Goal: Register for event/course

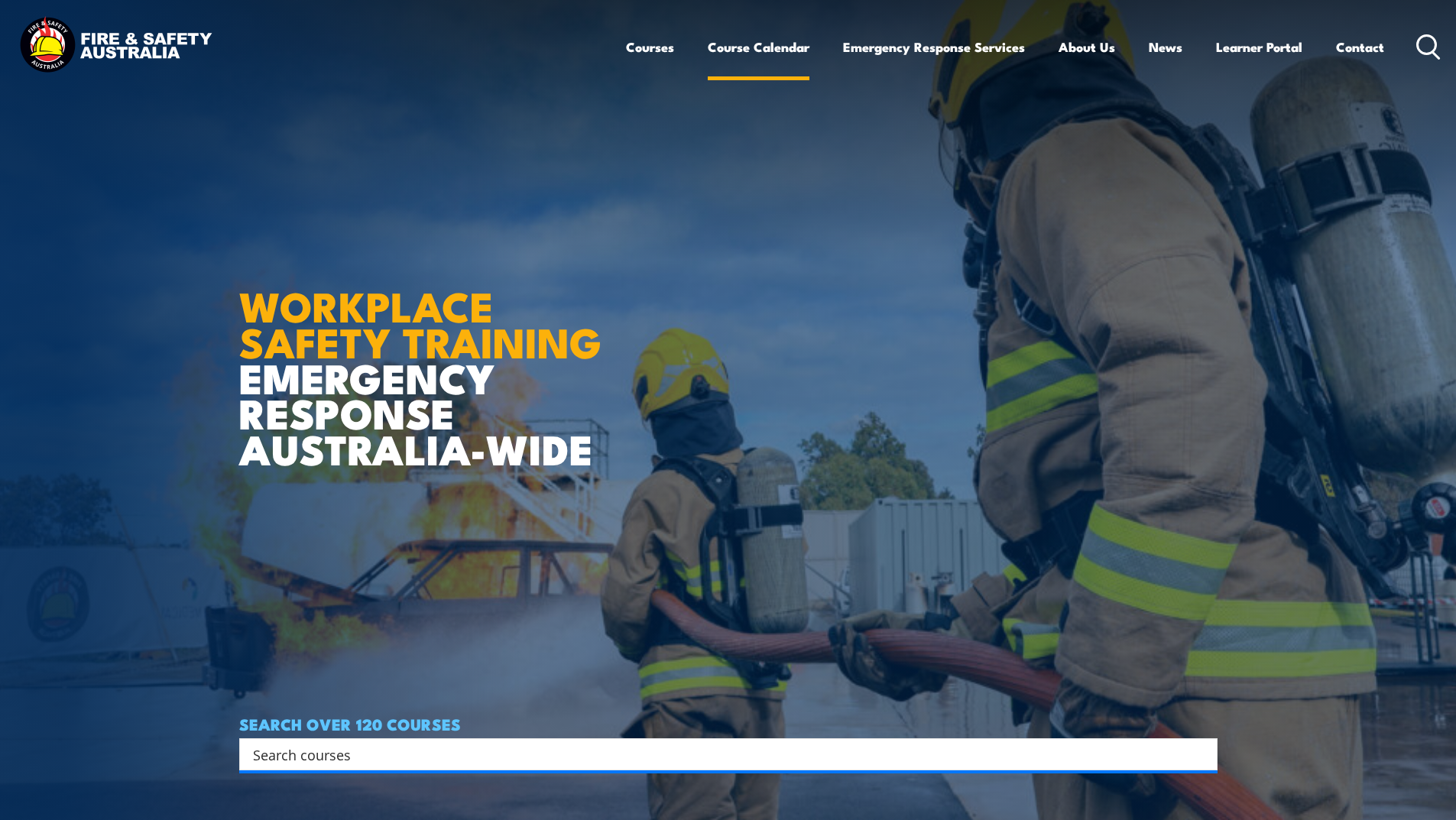
drag, startPoint x: 0, startPoint y: 0, endPoint x: 723, endPoint y: 46, distance: 724.5
click at [723, 46] on link "Course Calendar" at bounding box center [758, 47] width 101 height 41
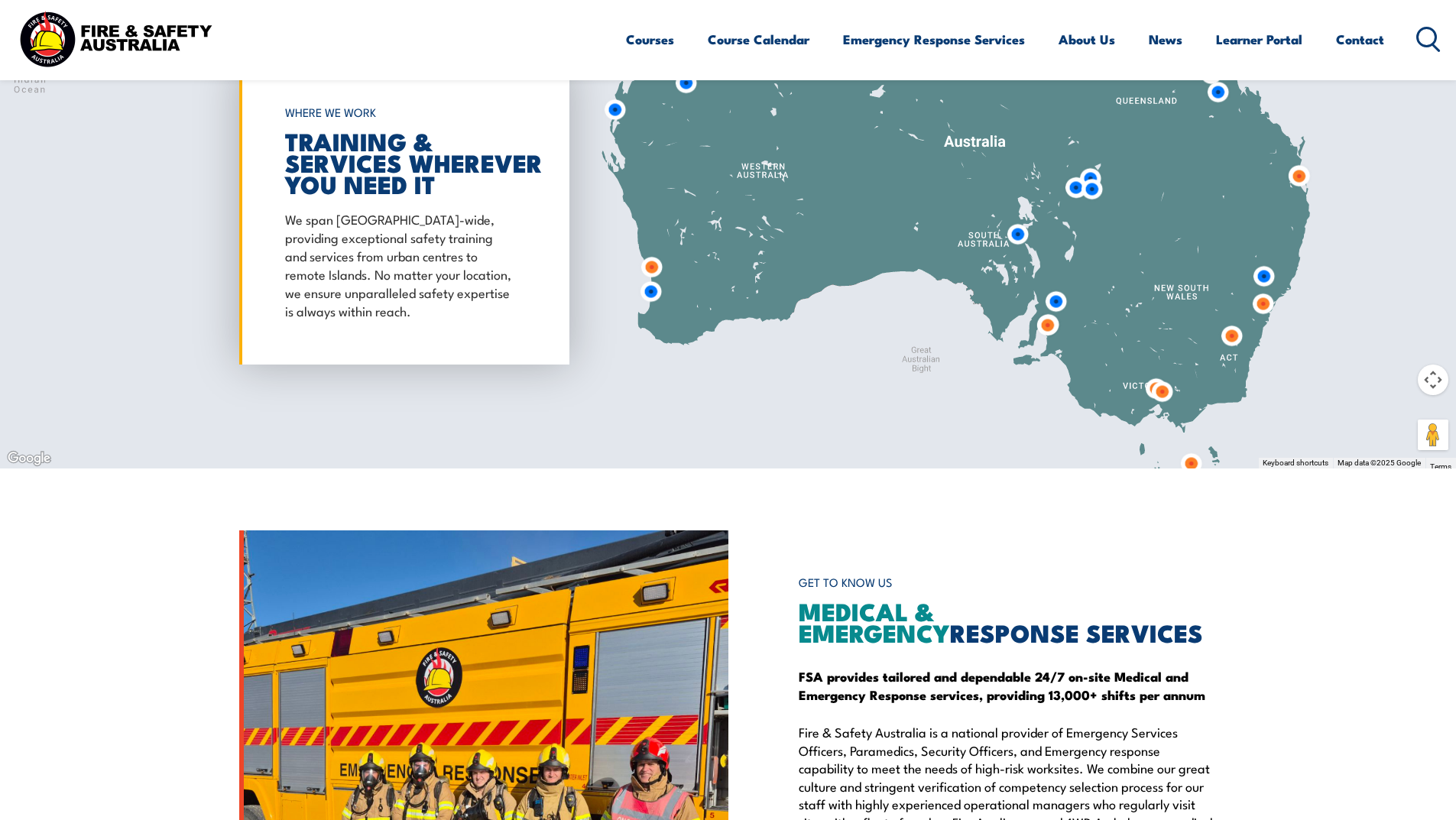
scroll to position [1453, 0]
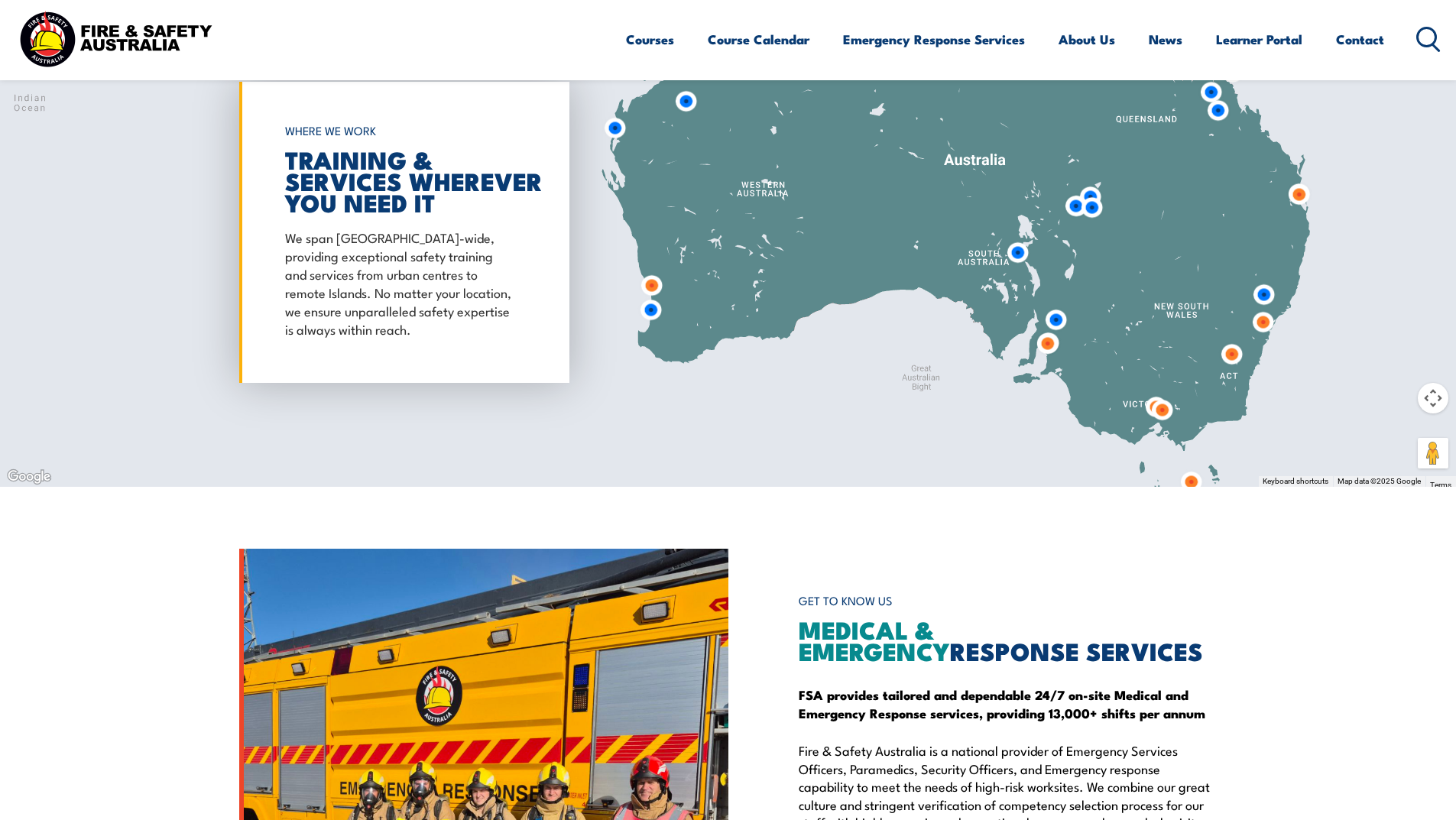
click at [652, 284] on img at bounding box center [651, 285] width 28 height 28
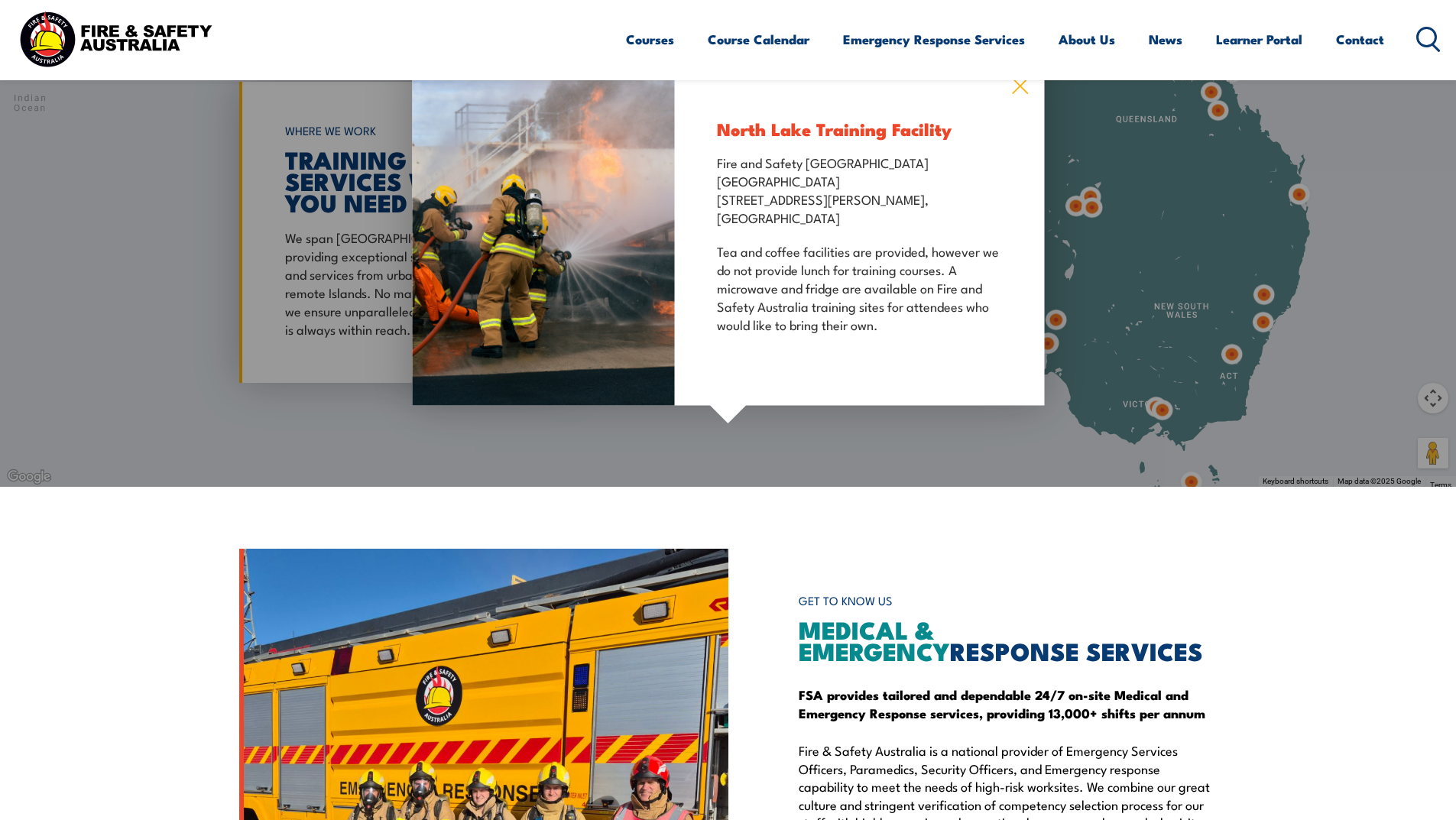
click at [1013, 85] on icon at bounding box center [1019, 86] width 18 height 17
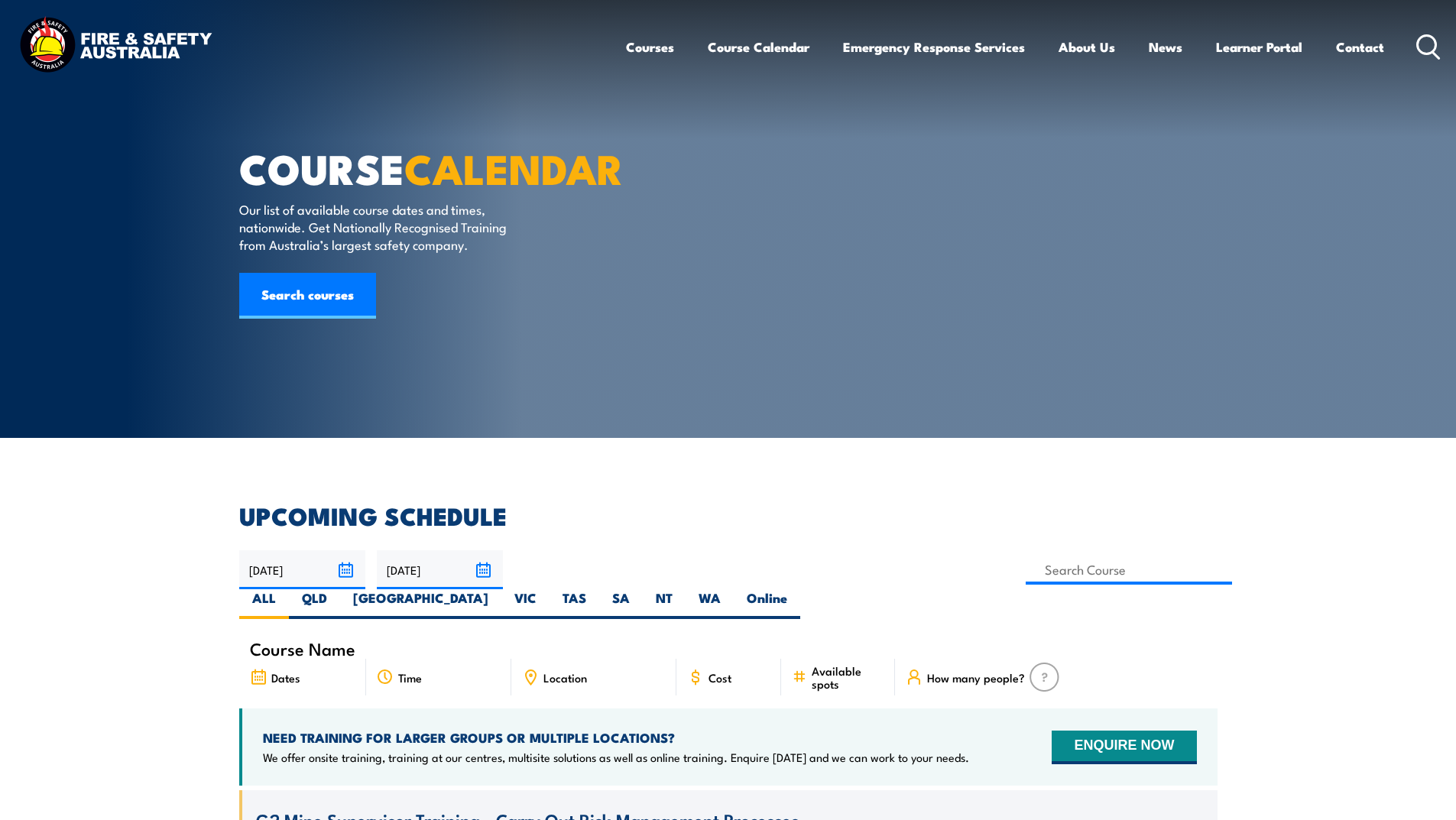
click at [734, 590] on label "WA" at bounding box center [709, 604] width 48 height 30
click at [731, 590] on input "WA" at bounding box center [725, 594] width 10 height 10
radio input "true"
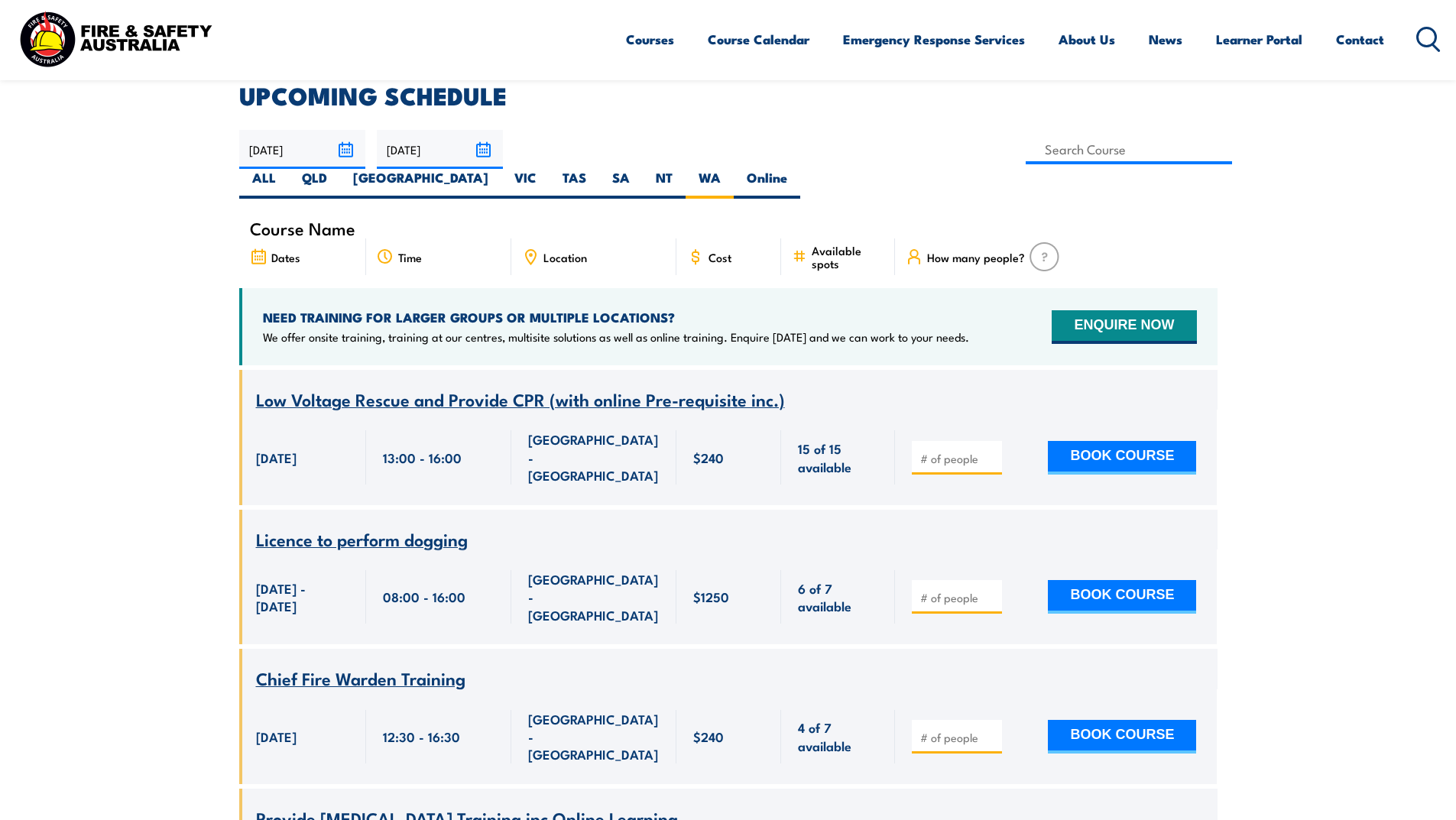
scroll to position [352, 0]
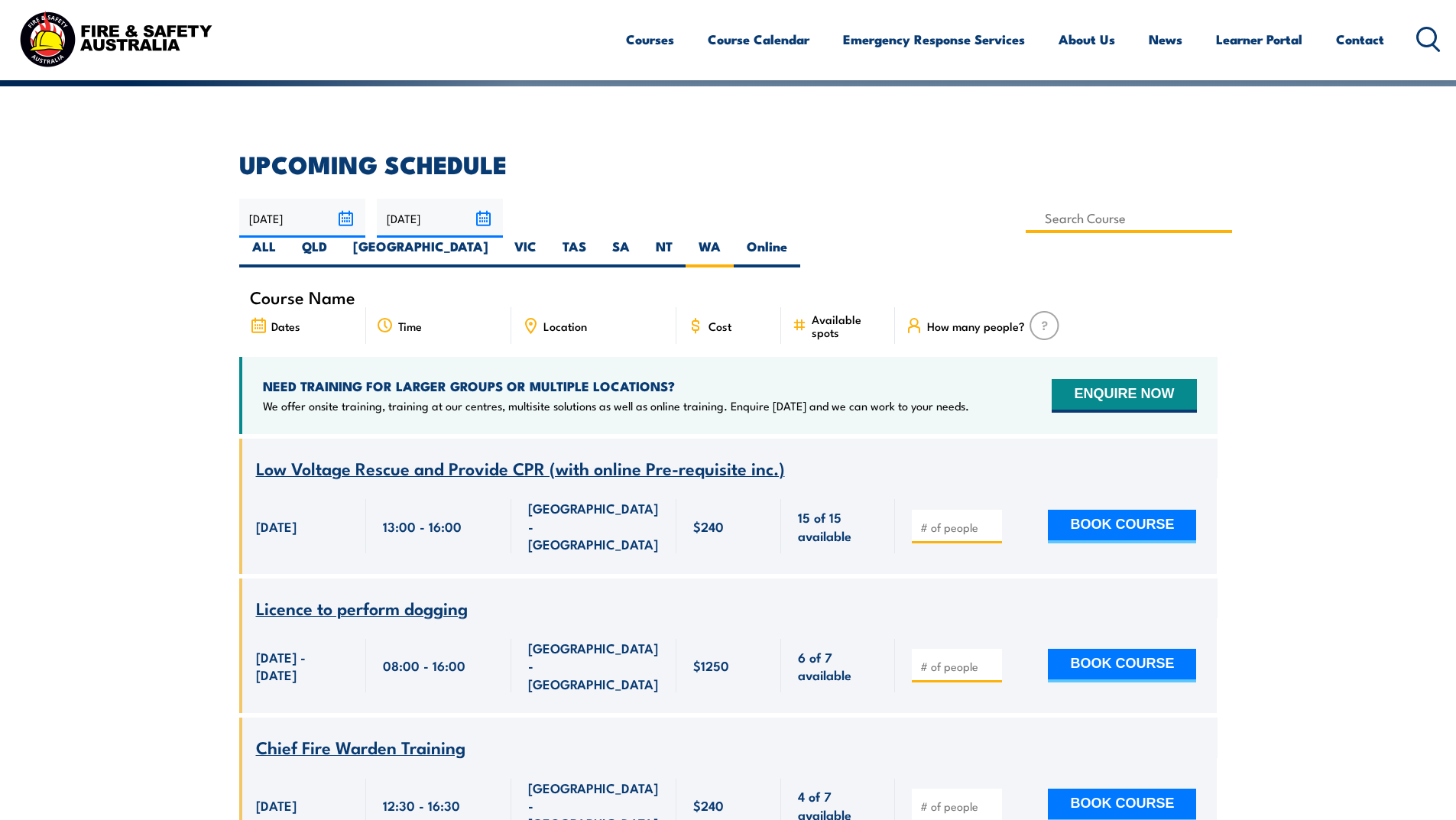
click at [1025, 225] on input at bounding box center [1129, 218] width 207 height 30
click at [350, 216] on input "20/08/2025" at bounding box center [302, 218] width 126 height 39
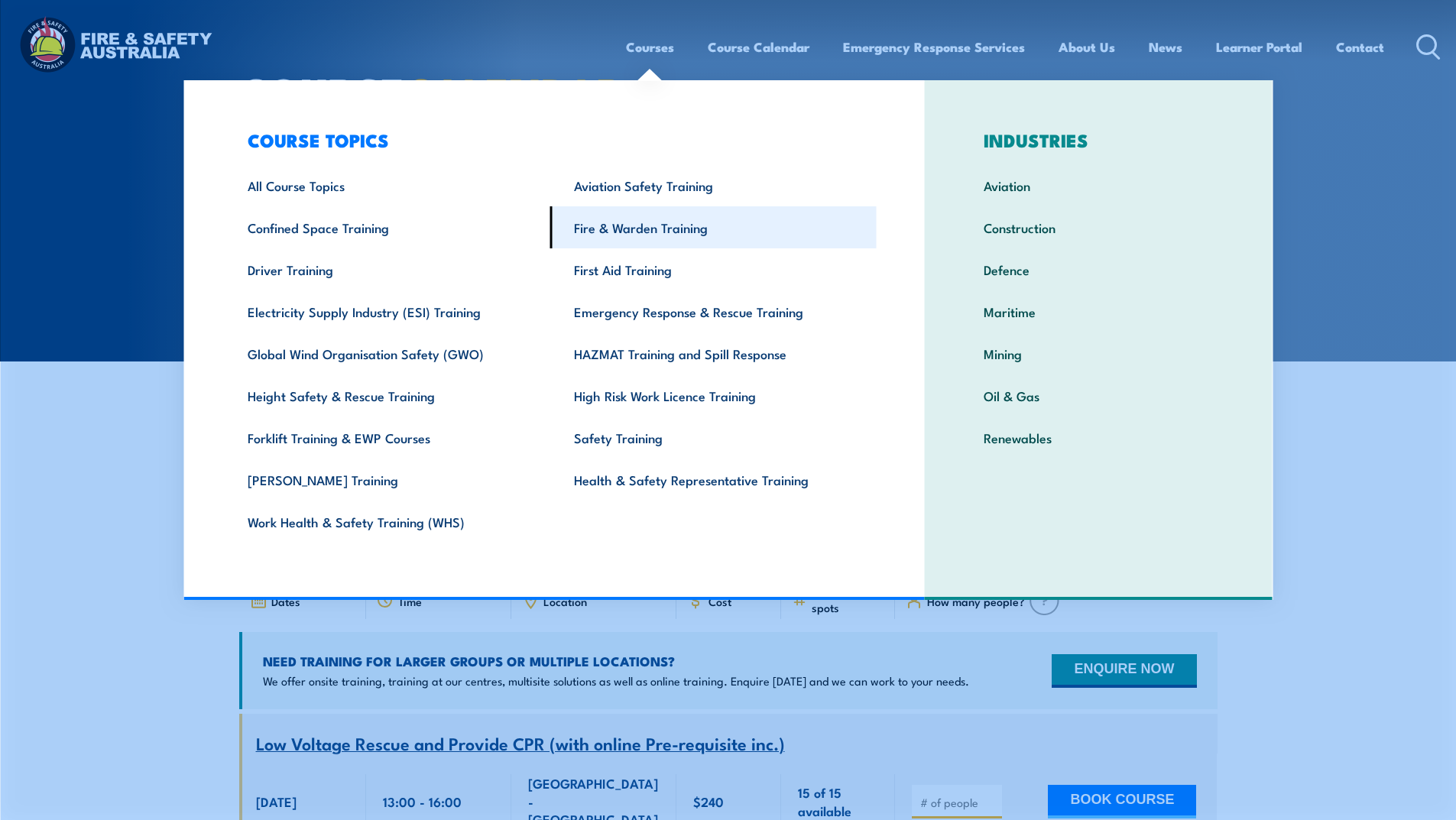
scroll to position [0, 0]
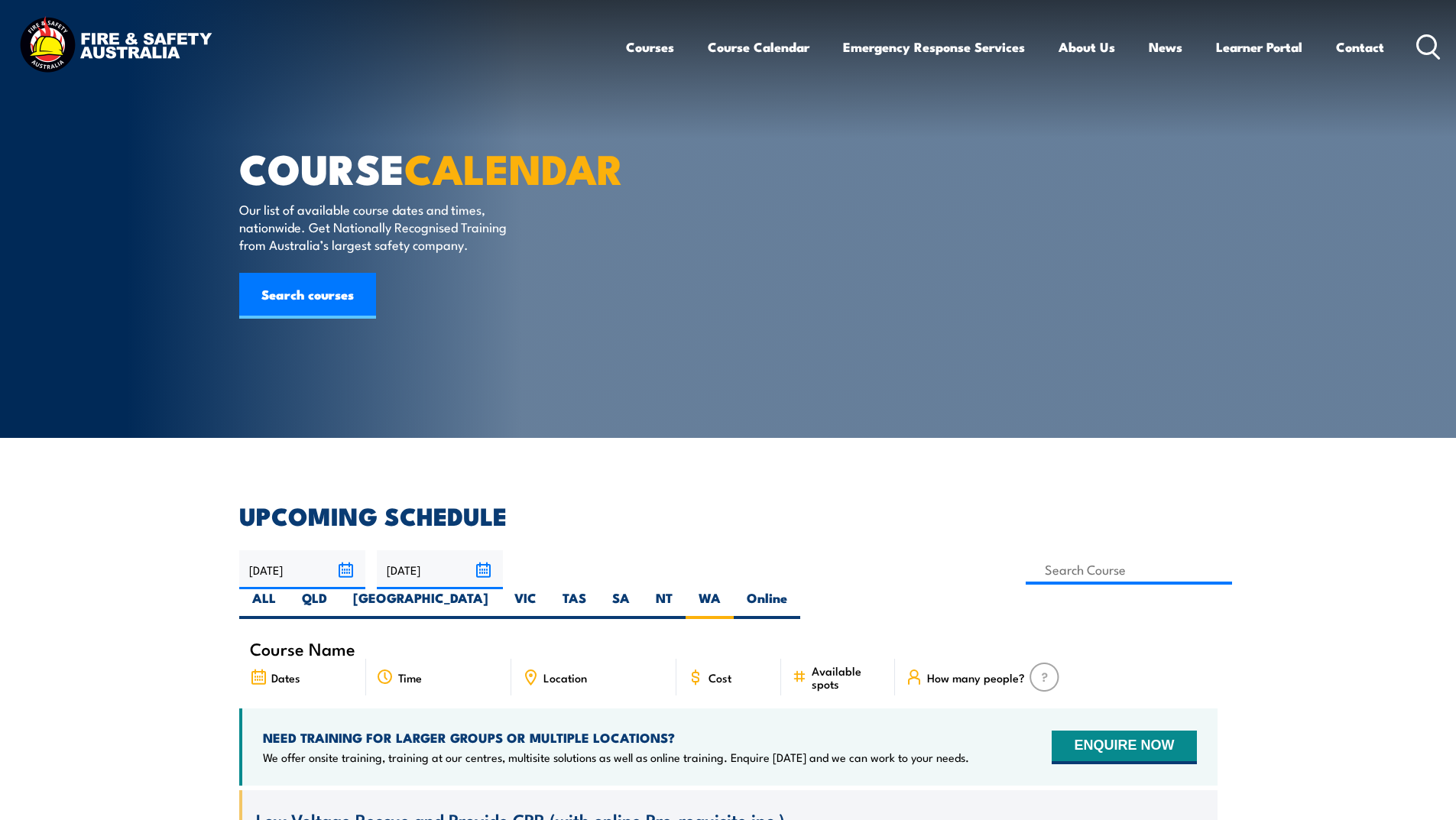
click at [1421, 44] on icon at bounding box center [1428, 47] width 25 height 25
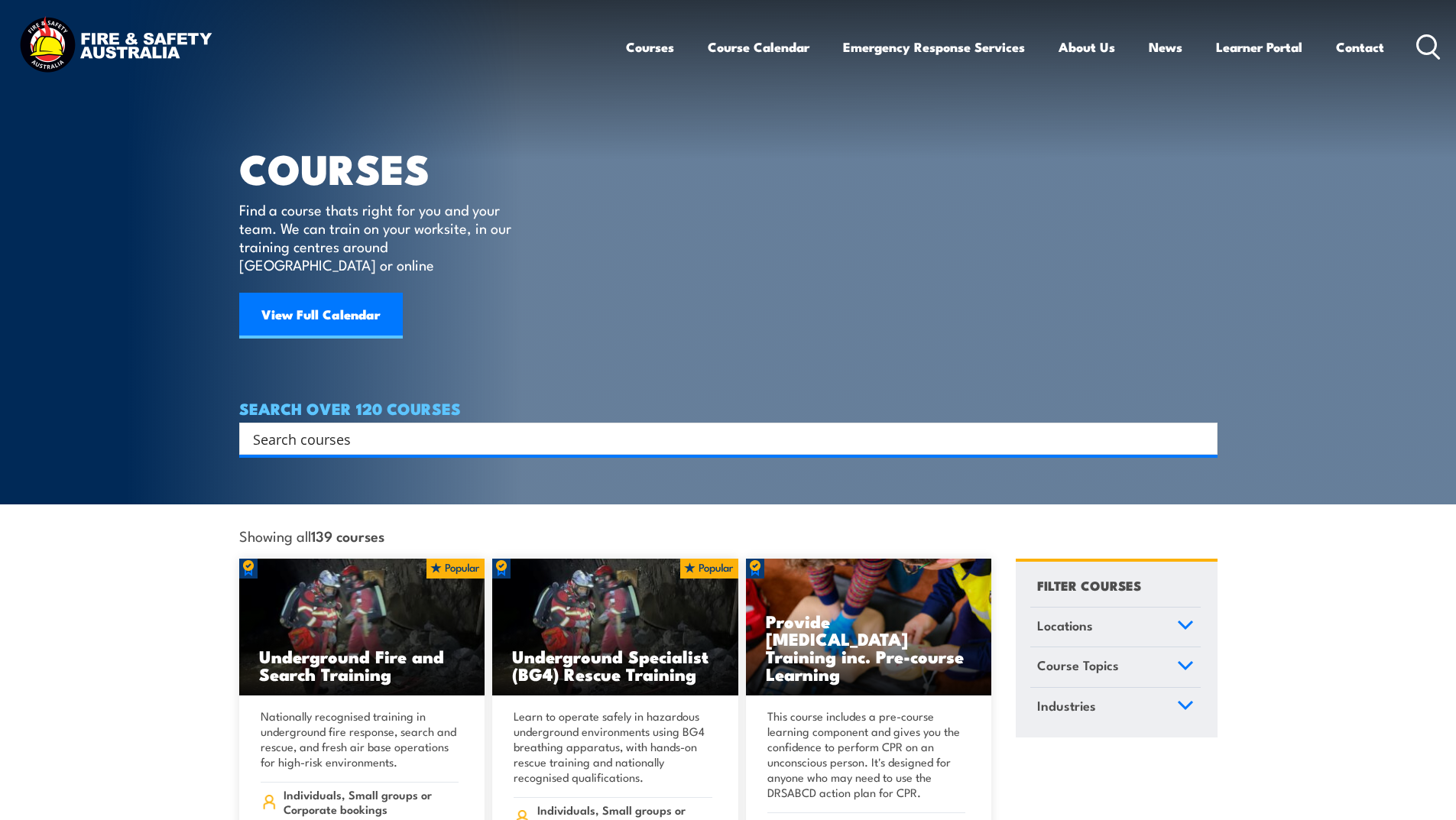
click at [466, 428] on input "Search input" at bounding box center [718, 439] width 931 height 23
type input "FORKLIFT"
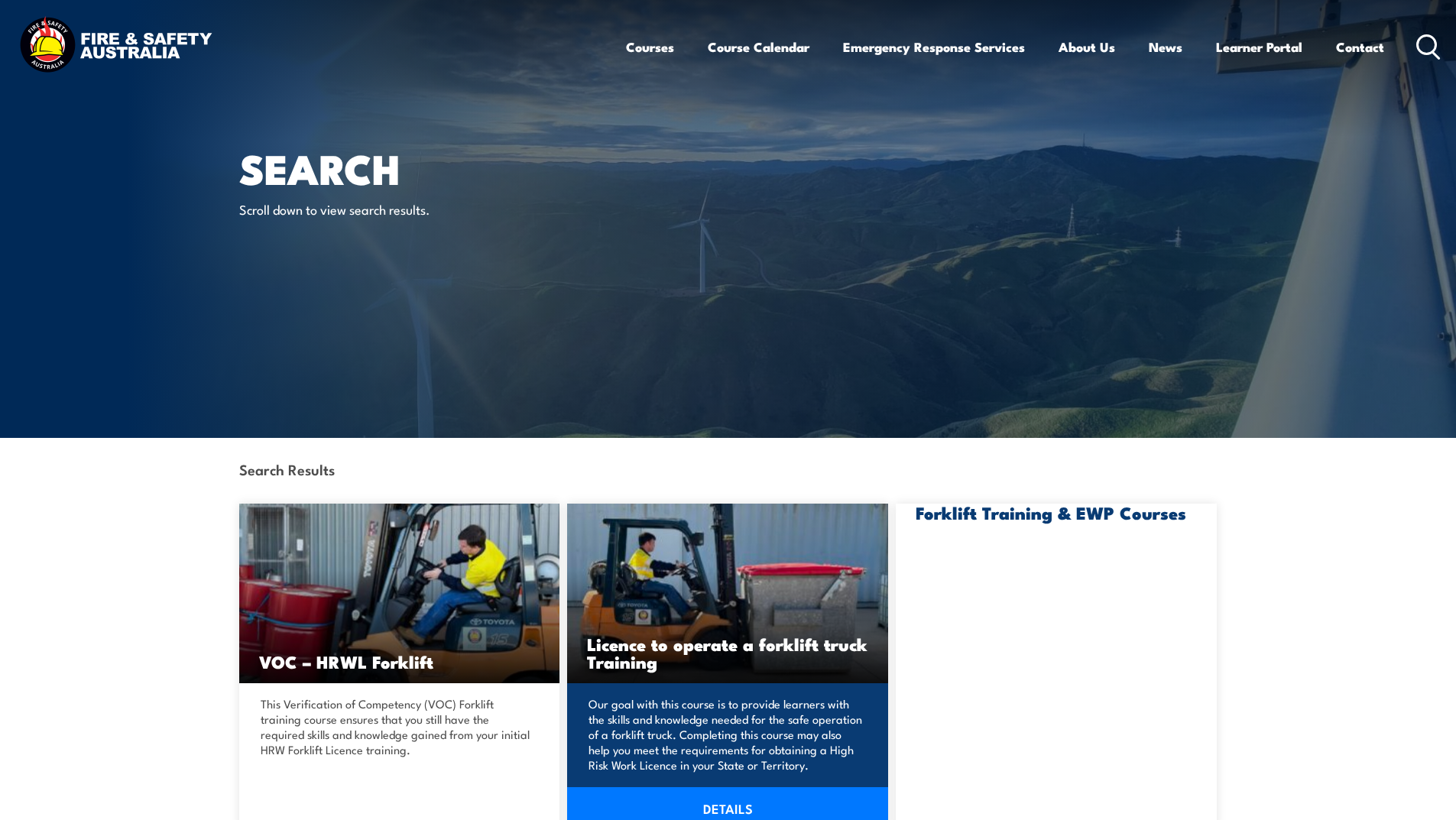
click at [700, 635] on h3 "Licence to operate a forklift truck Training" at bounding box center [728, 653] width 281 height 35
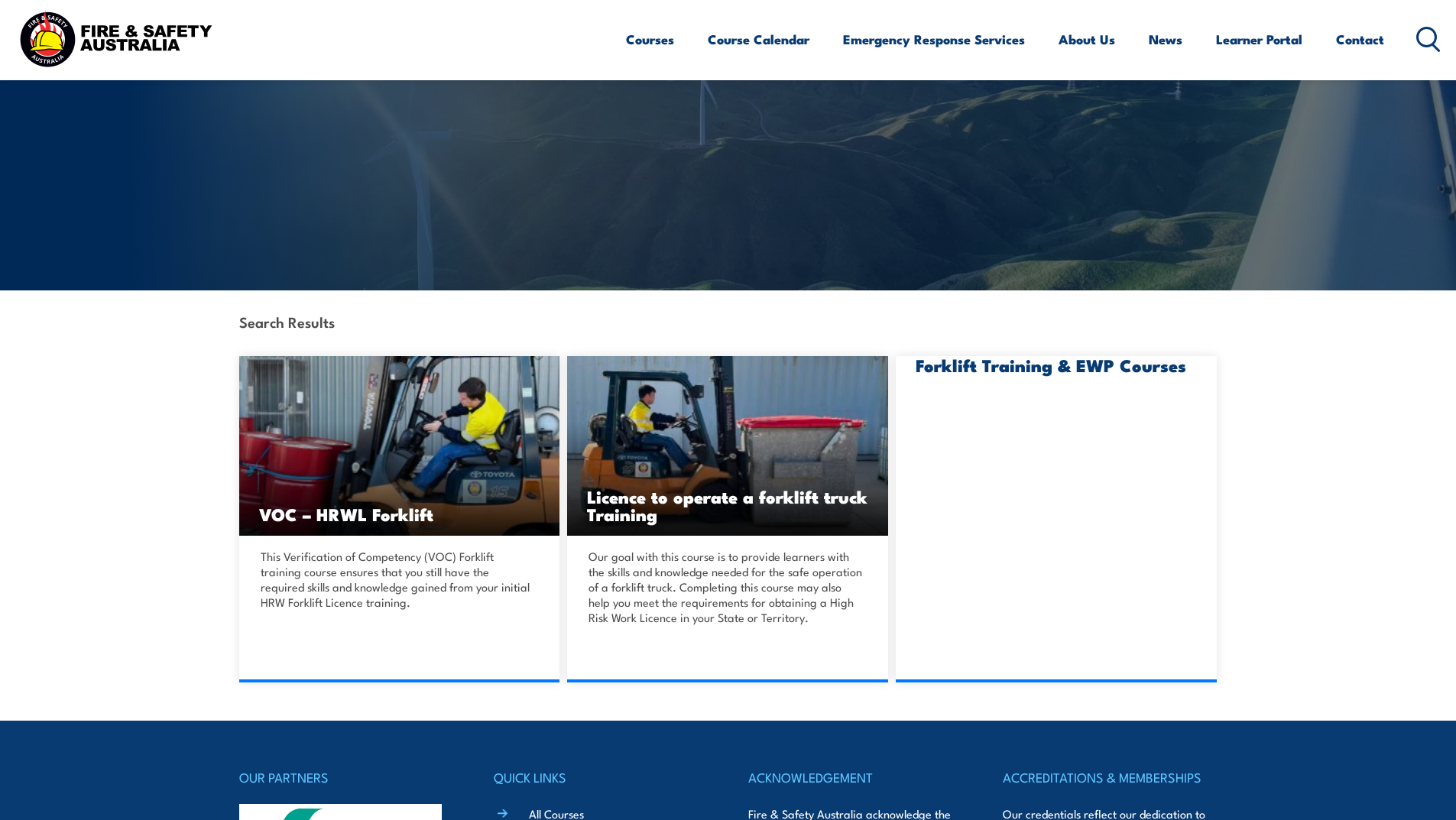
scroll to position [153, 0]
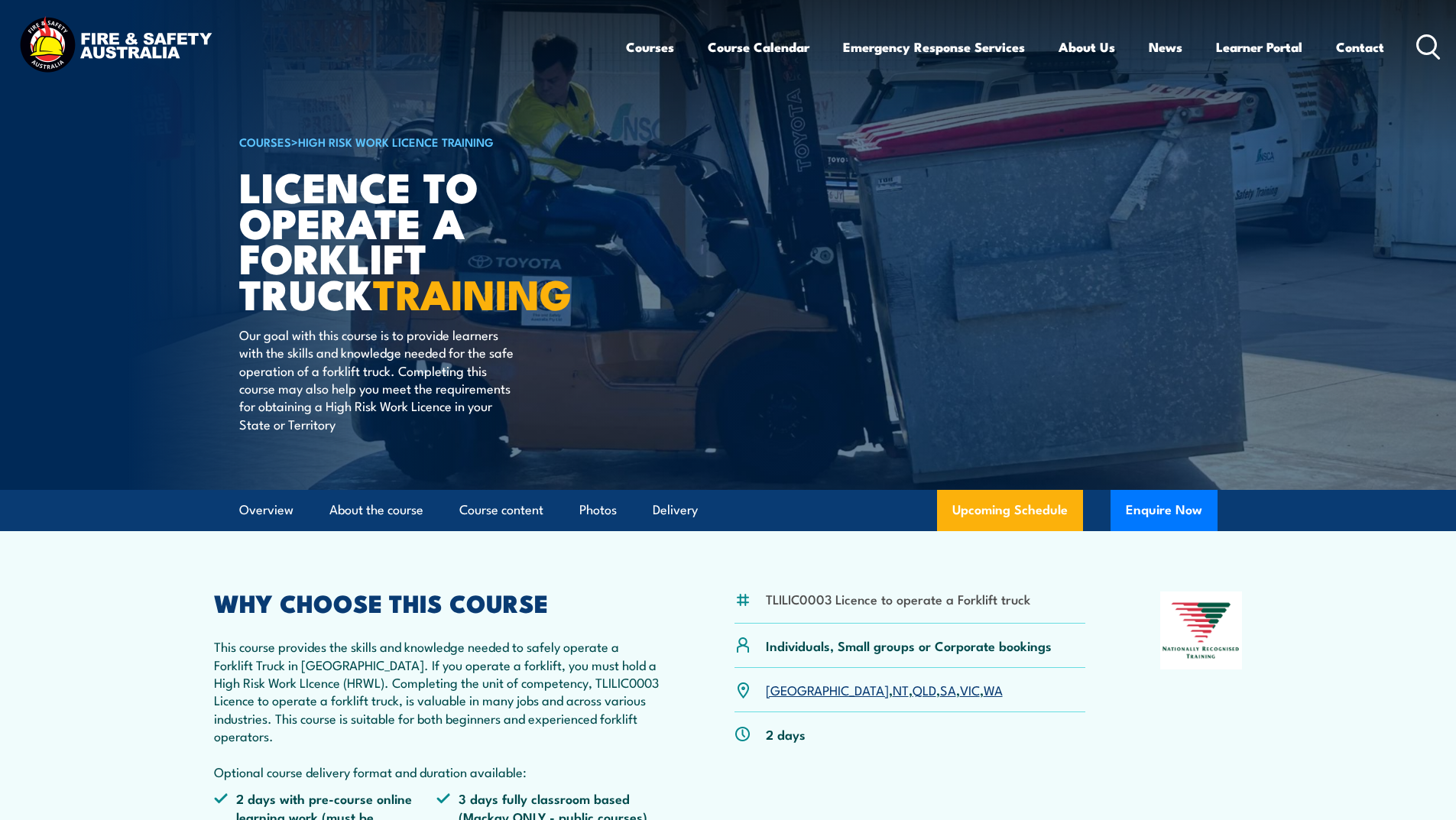
click at [984, 692] on link "WA" at bounding box center [993, 689] width 19 height 18
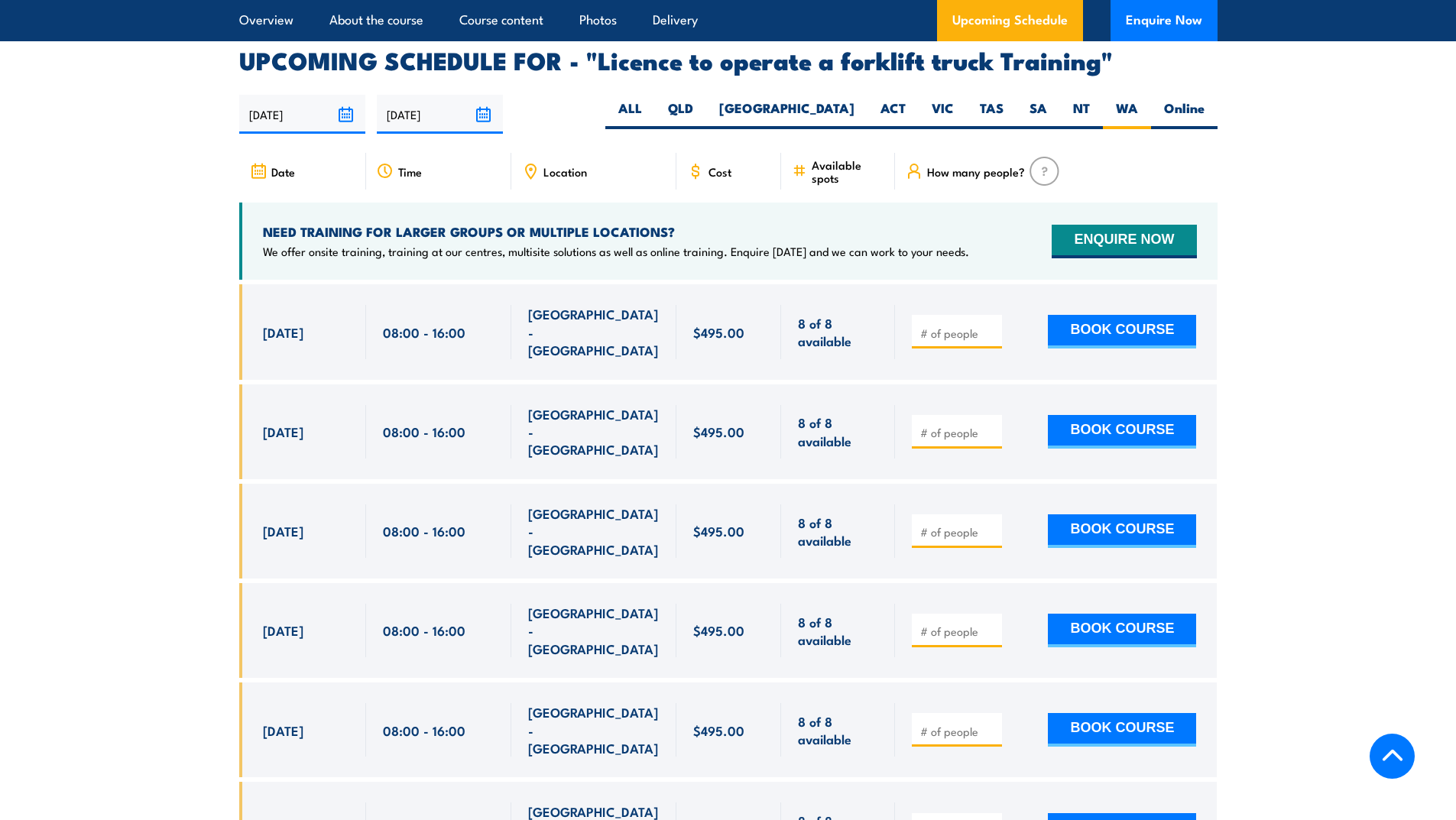
scroll to position [2446, 0]
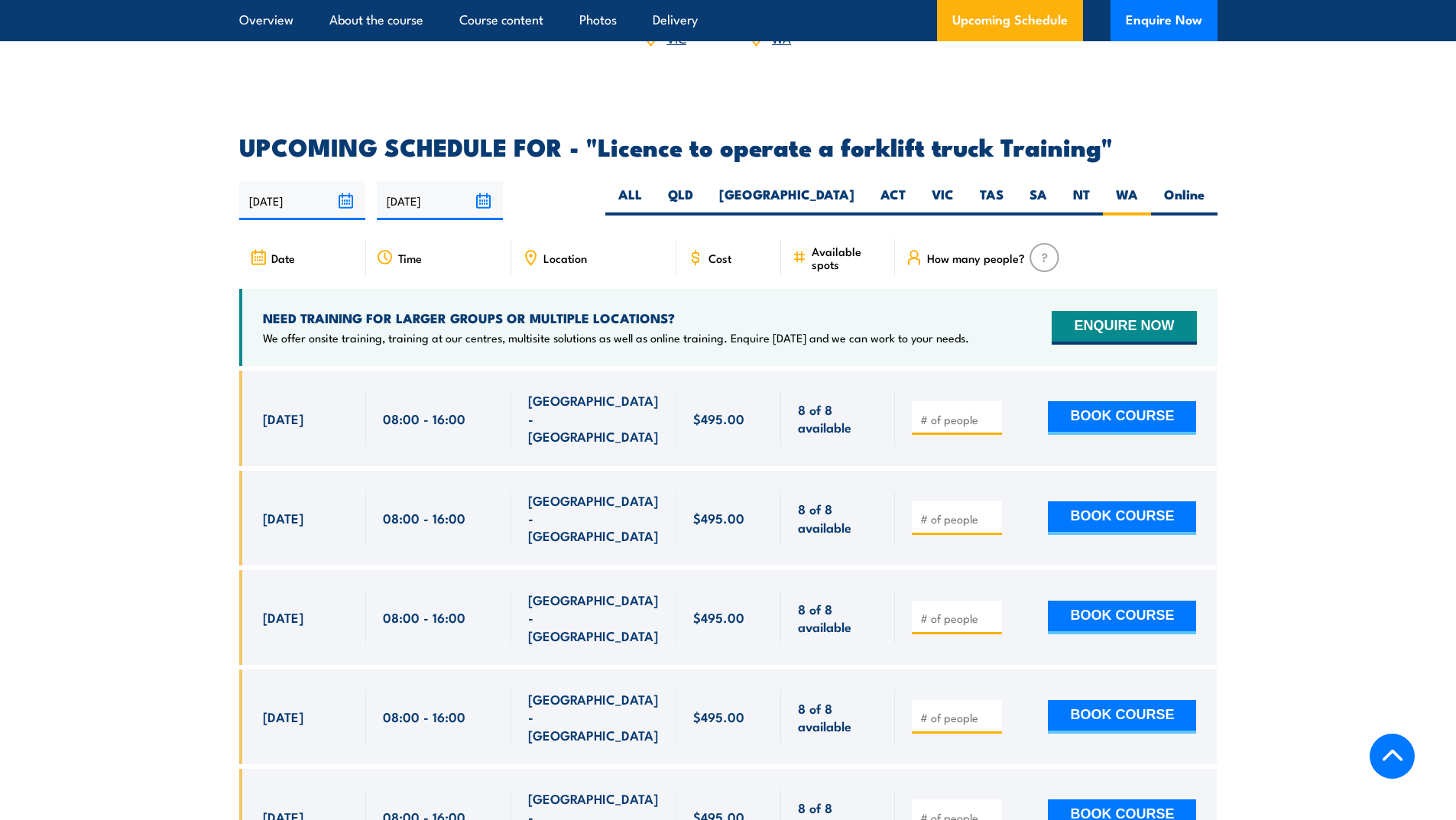
click at [1329, 371] on section "UPCOMING SCHEDULE FOR - "Licence to operate a forklift truck Training" [DATE] […" at bounding box center [728, 660] width 1456 height 1050
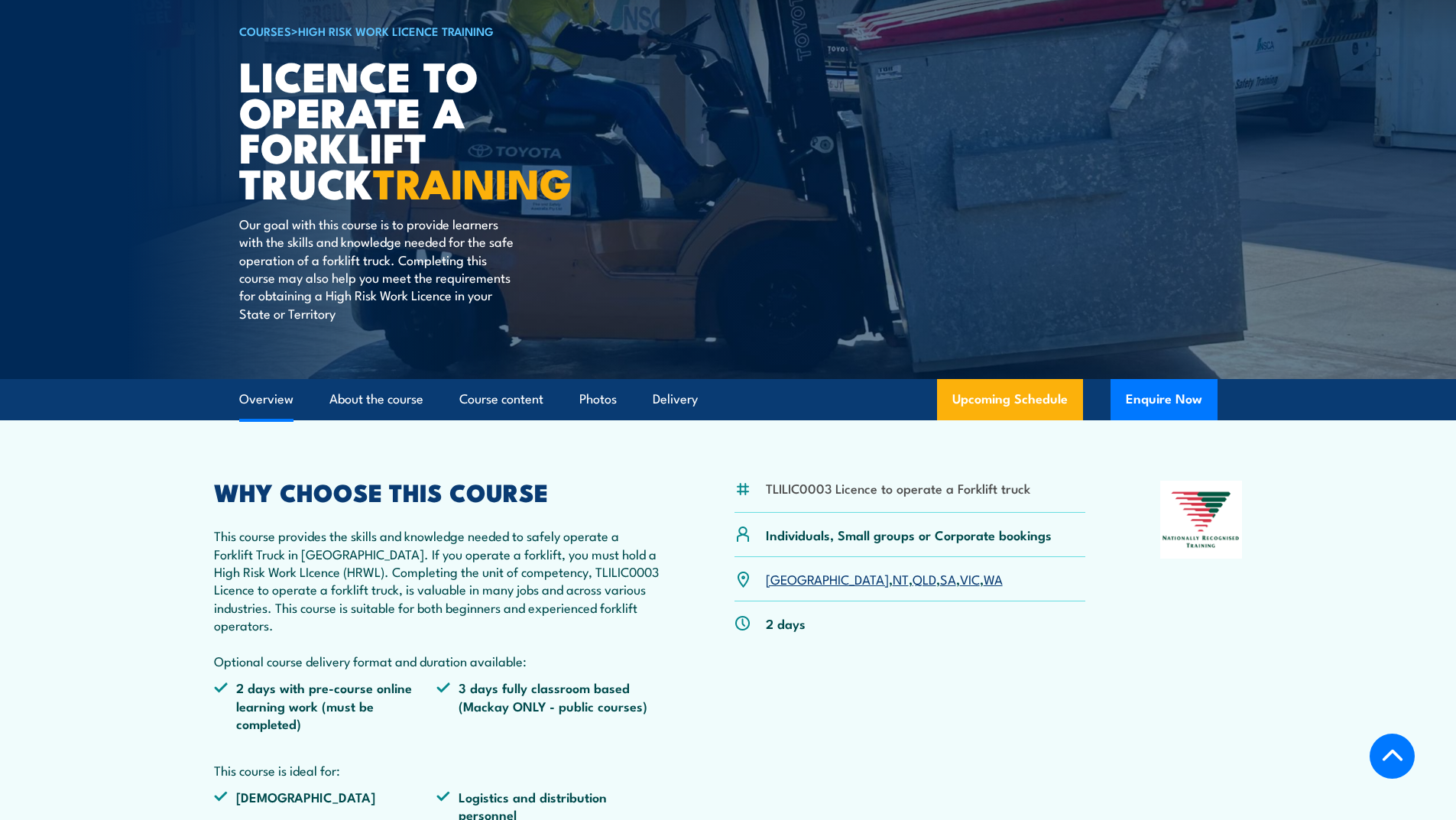
scroll to position [0, 0]
